Goal: Go to known website: Access a specific website the user already knows

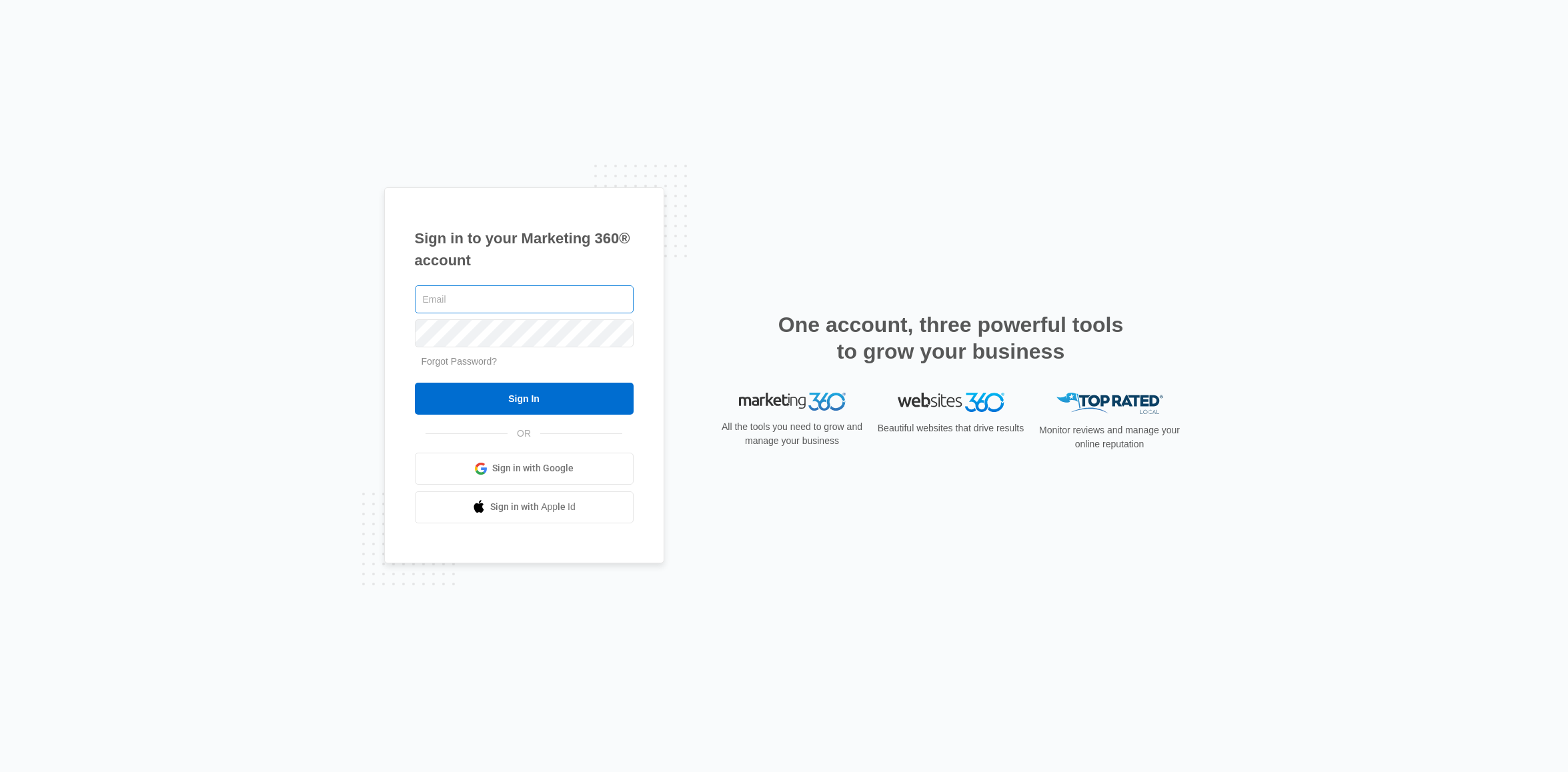
type input "[PERSON_NAME][EMAIL_ADDRESS][PERSON_NAME][DOMAIN_NAME]"
click at [534, 405] on input "Sign In" at bounding box center [524, 399] width 219 height 32
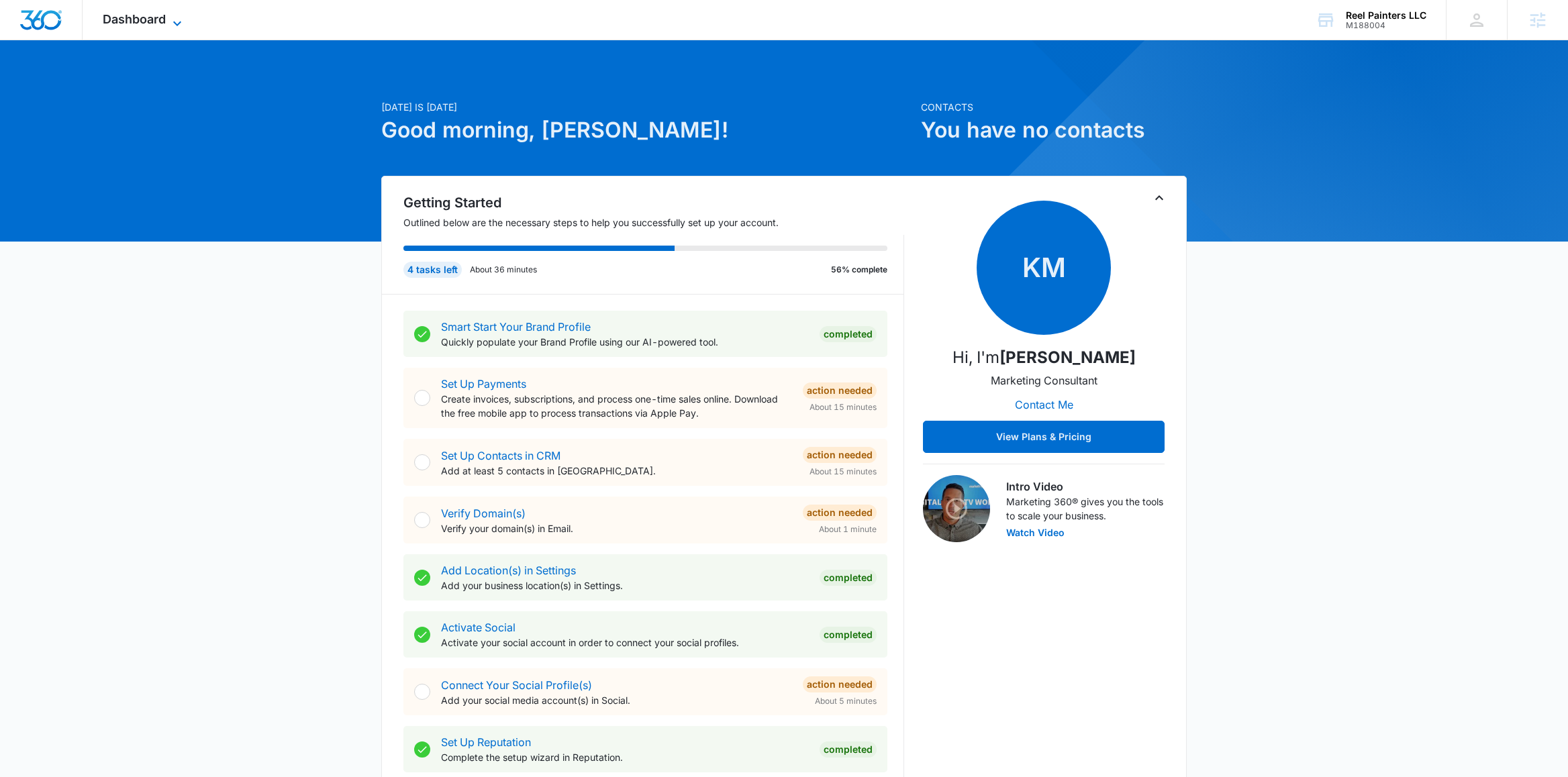
drag, startPoint x: 176, startPoint y: 17, endPoint x: 177, endPoint y: 30, distance: 13.0
click at [176, 18] on icon at bounding box center [177, 23] width 16 height 16
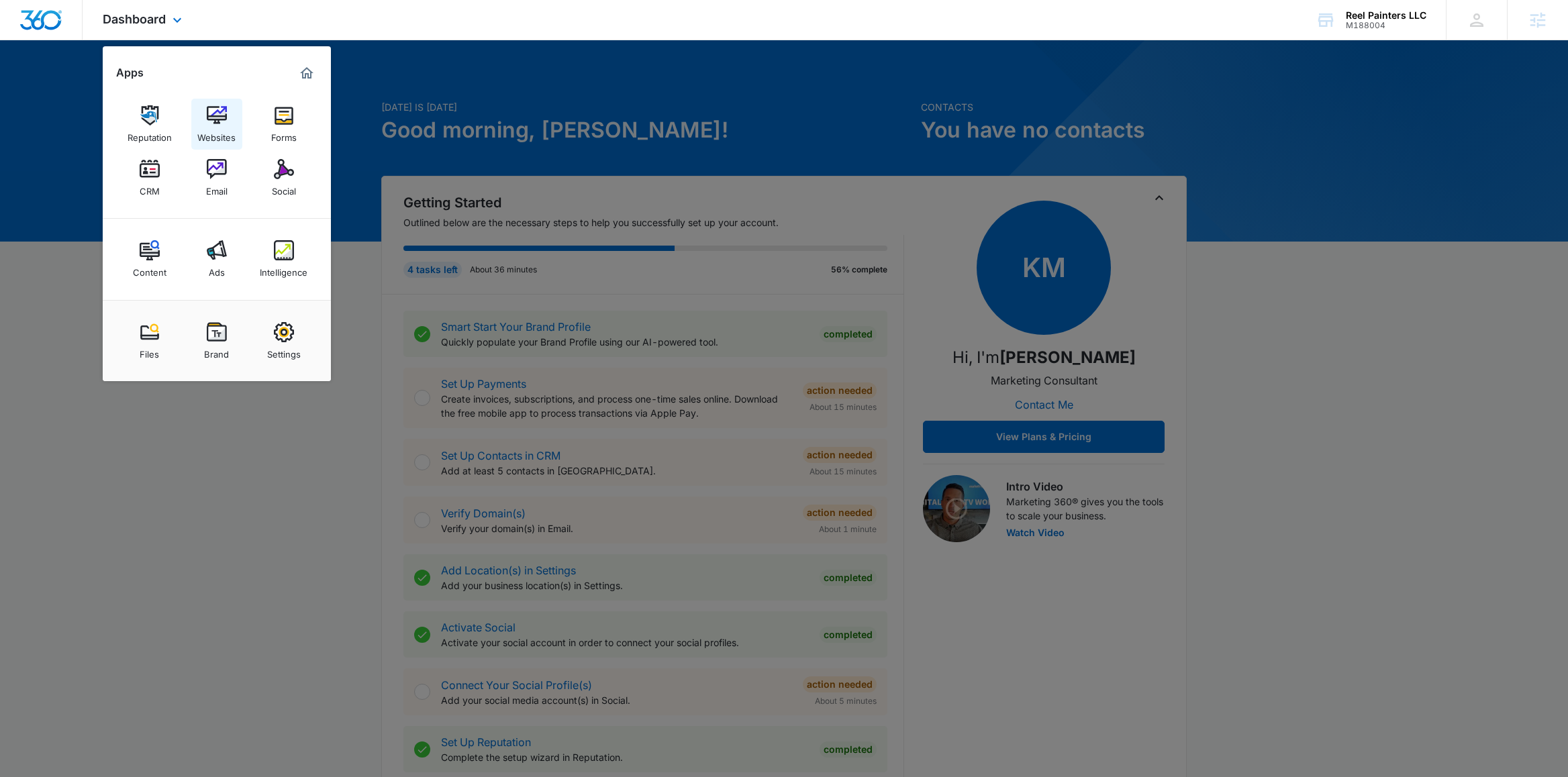
click at [223, 113] on img at bounding box center [217, 115] width 20 height 20
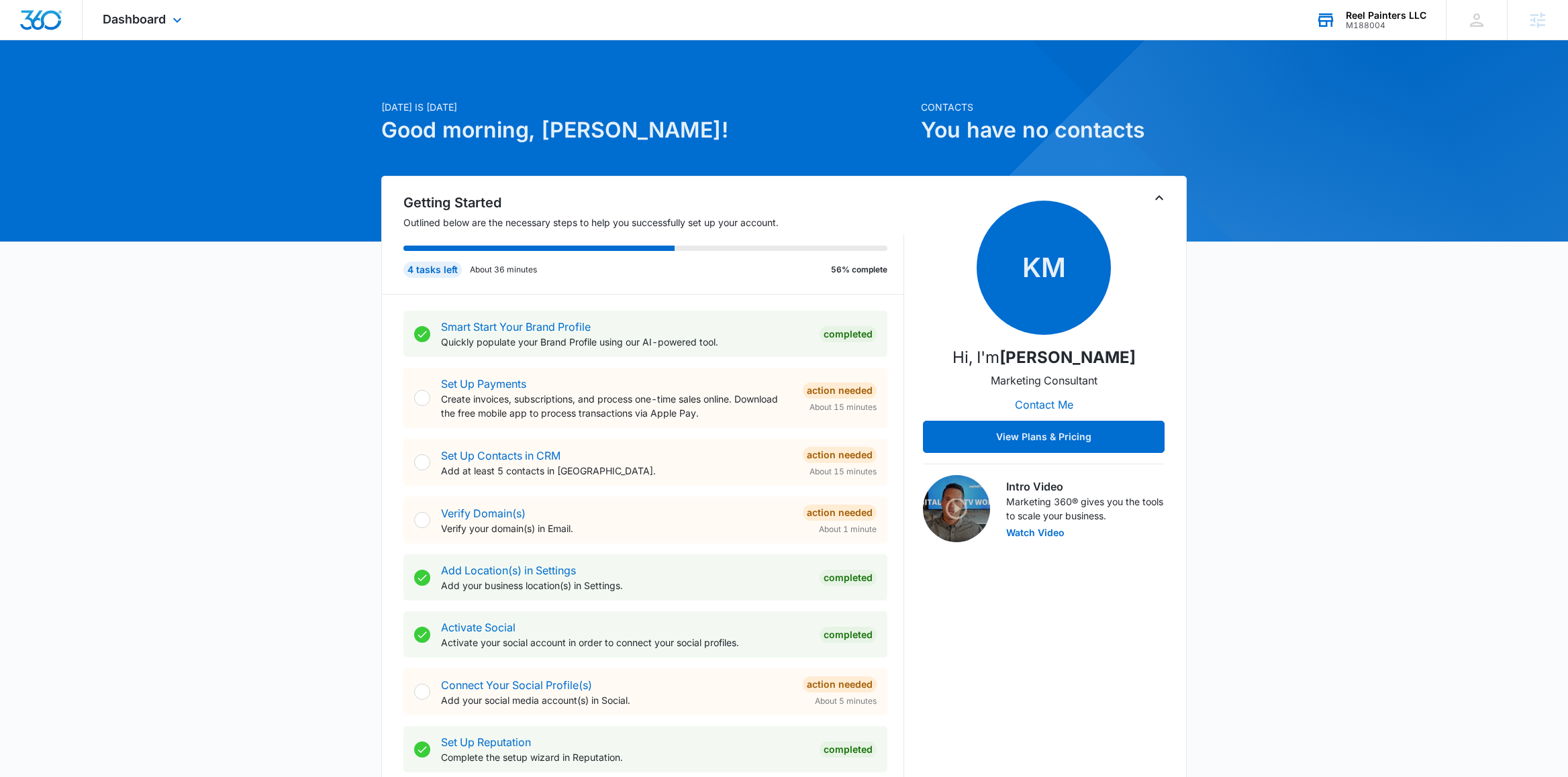
click at [1368, 13] on div "Reel Painters LLC" at bounding box center [1386, 15] width 81 height 11
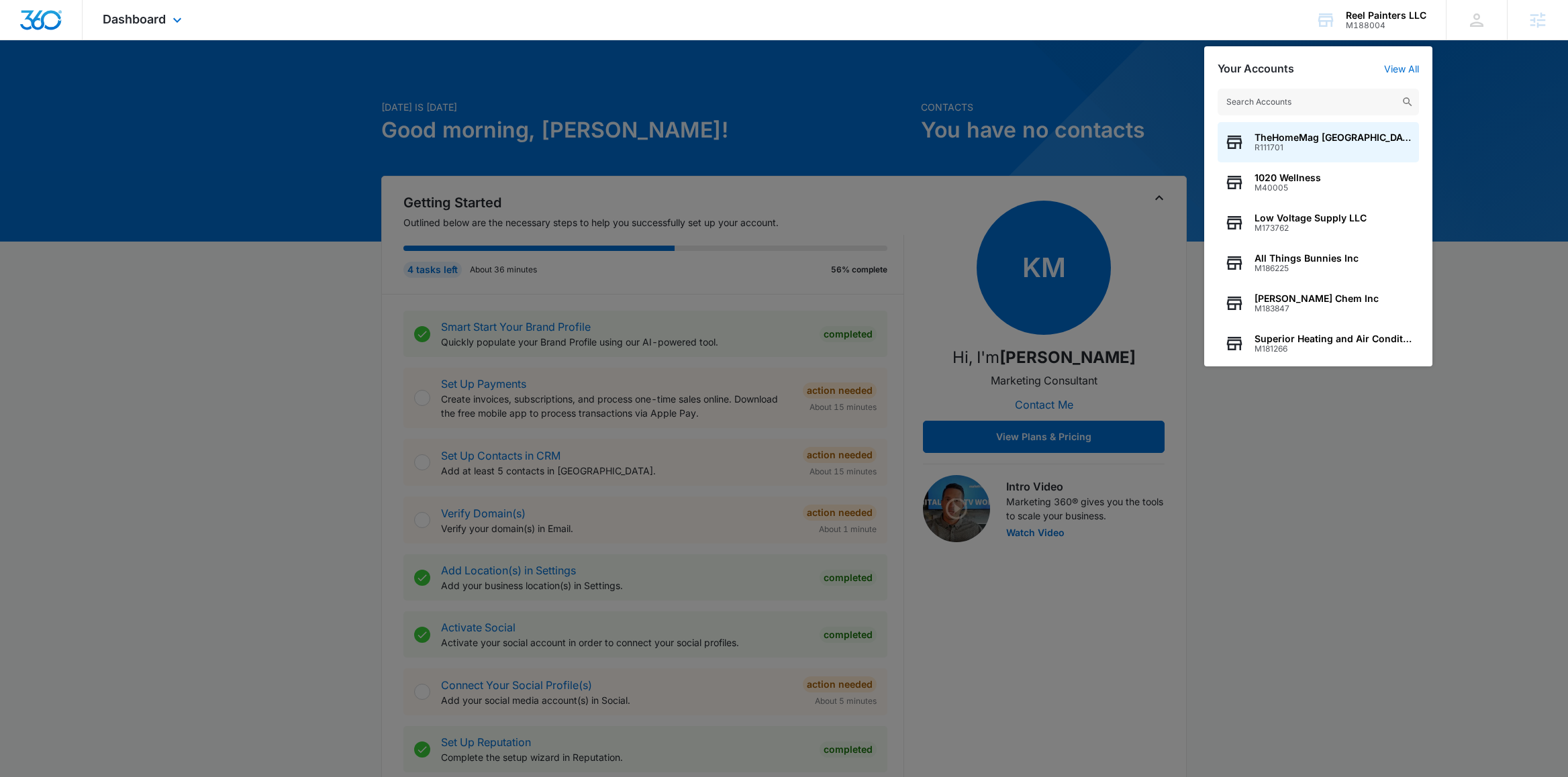
click at [135, 6] on div "Dashboard Apps Reputation Websites Forms CRM Email Social Content Ads Intellige…" at bounding box center [144, 20] width 122 height 40
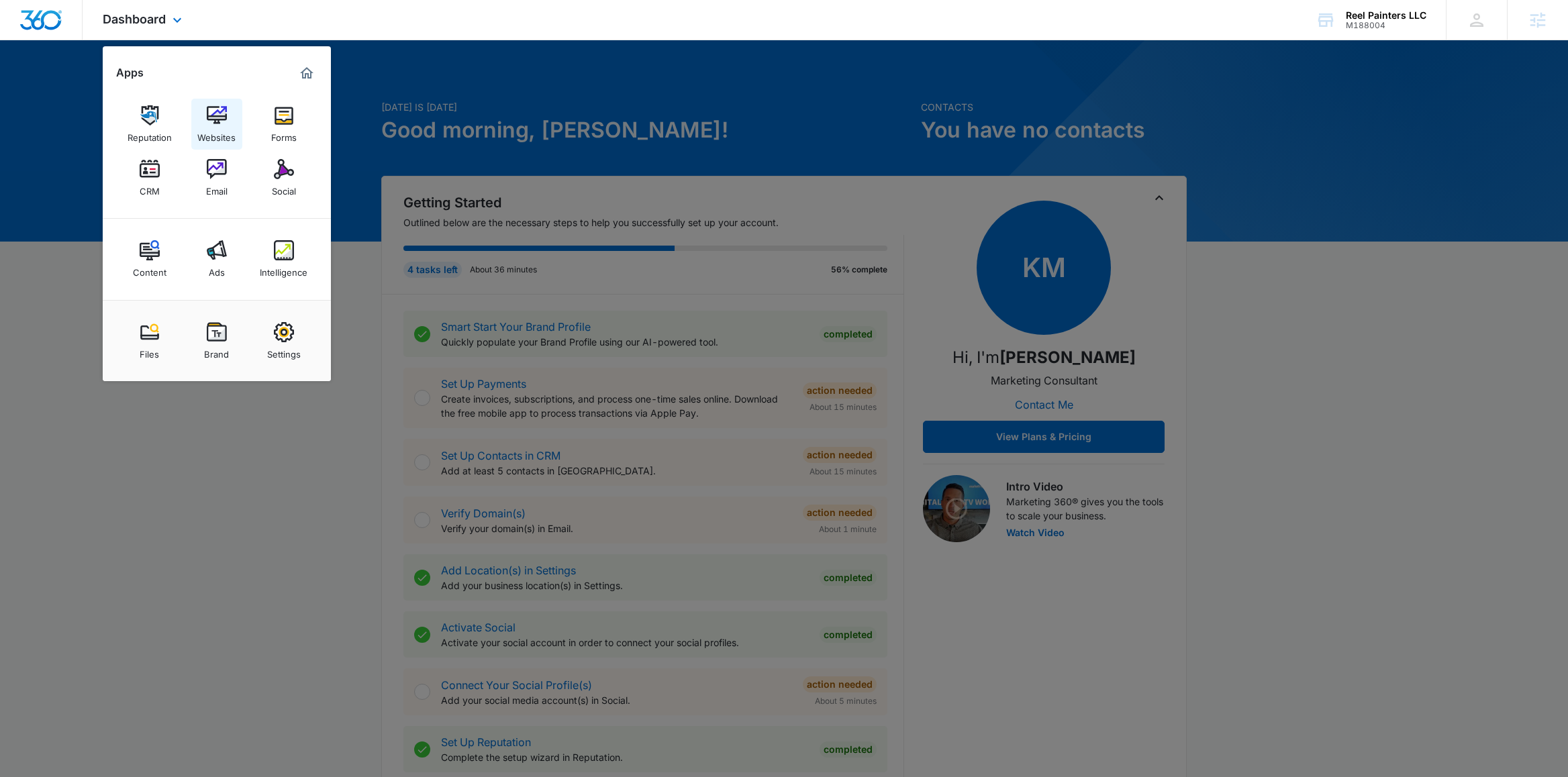
click at [213, 108] on img at bounding box center [217, 115] width 20 height 20
